Goal: Download file/media

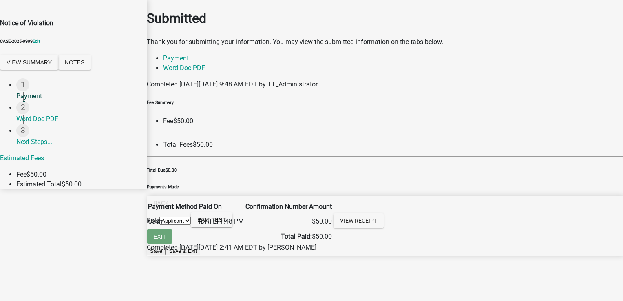
scroll to position [28, 0]
click at [40, 124] on div "Word Doc PDF" at bounding box center [78, 119] width 124 height 10
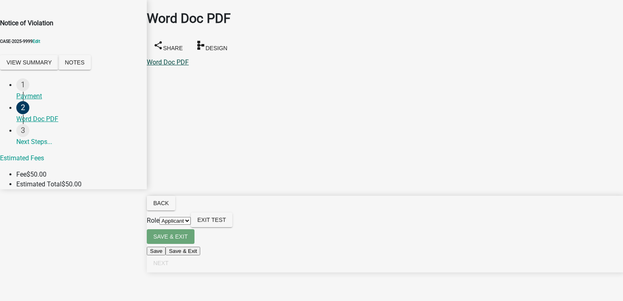
click at [179, 58] on link "Word Doc PDF" at bounding box center [168, 62] width 42 height 8
click at [226, 223] on span "Exit Test" at bounding box center [211, 219] width 29 height 7
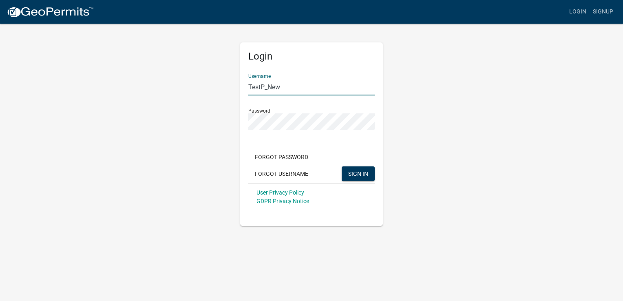
click at [277, 88] on input "TestP_New" at bounding box center [311, 87] width 126 height 17
type input "PratikshaK"
click at [363, 175] on span "SIGN IN" at bounding box center [358, 173] width 20 height 7
